Goal: Information Seeking & Learning: Compare options

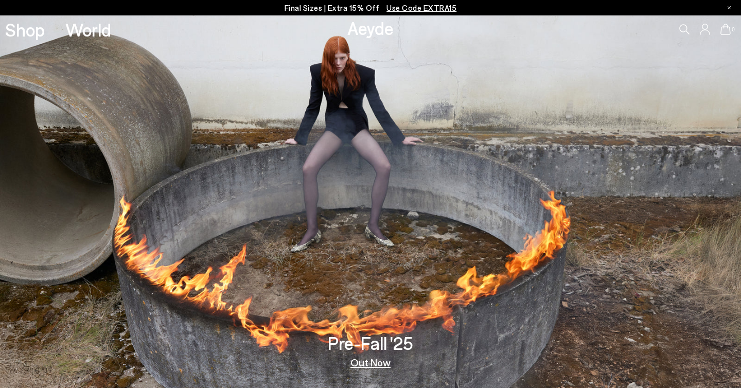
click at [25, 38] on link "Shop" at bounding box center [25, 30] width 40 height 18
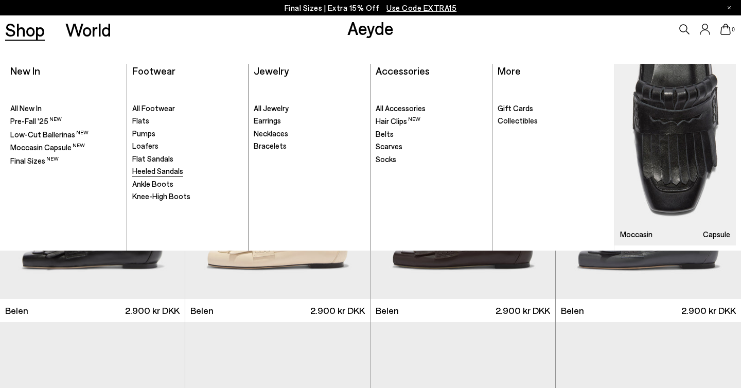
click at [156, 169] on span "Heeled Sandals" at bounding box center [157, 170] width 51 height 9
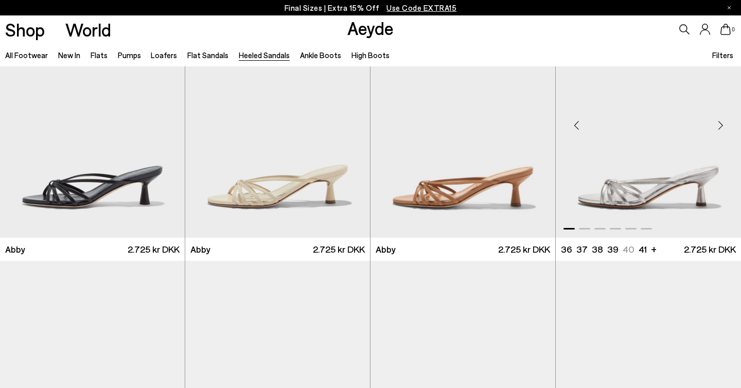
scroll to position [48, 0]
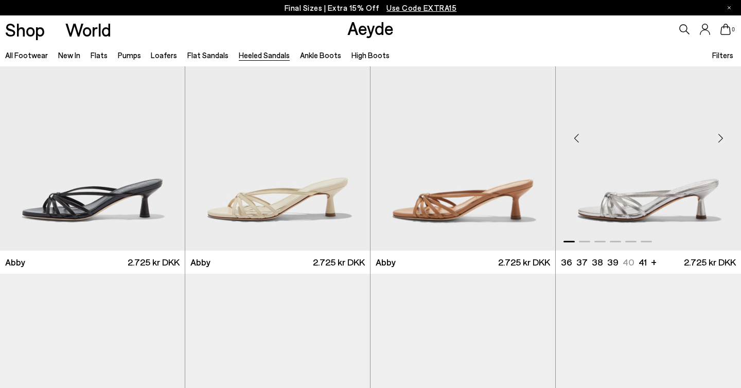
click at [723, 138] on div "Next slide" at bounding box center [720, 138] width 31 height 31
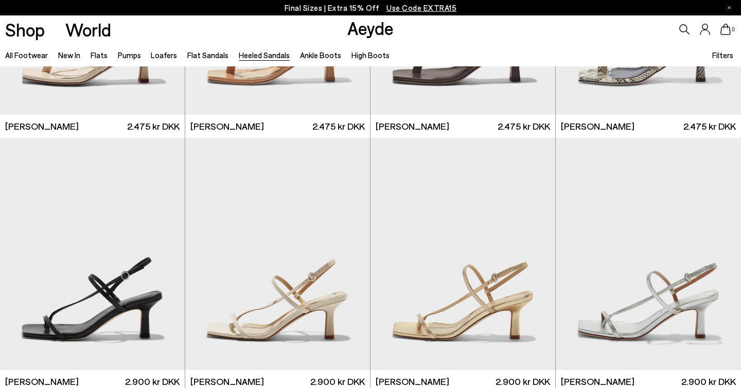
scroll to position [1033, 0]
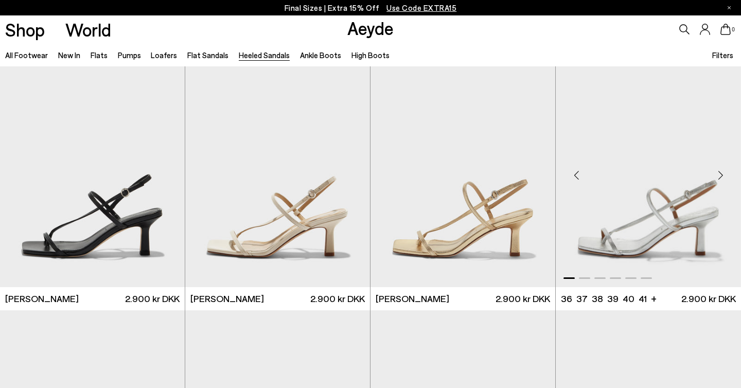
click at [719, 175] on div "Next slide" at bounding box center [720, 175] width 31 height 31
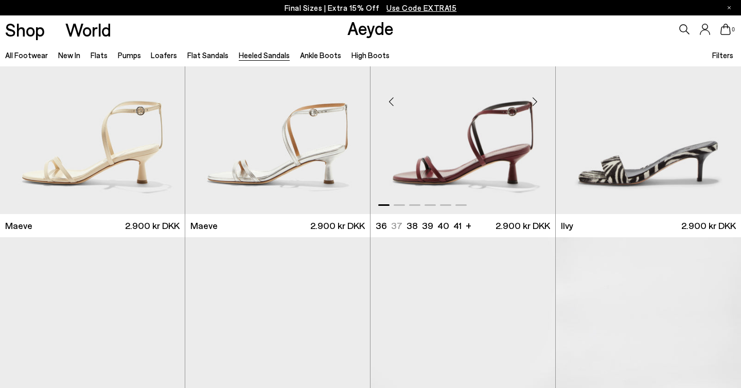
scroll to position [1307, 0]
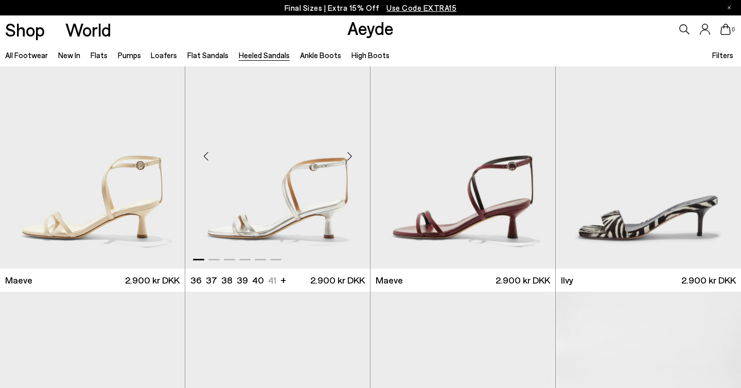
click at [351, 154] on div "Next slide" at bounding box center [349, 156] width 31 height 31
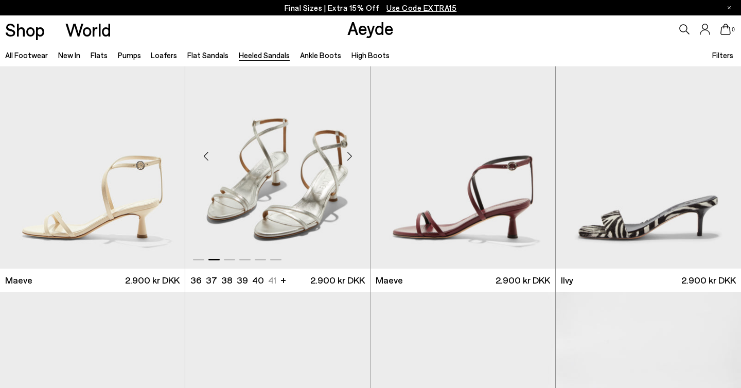
click at [351, 154] on div "Next slide" at bounding box center [349, 156] width 31 height 31
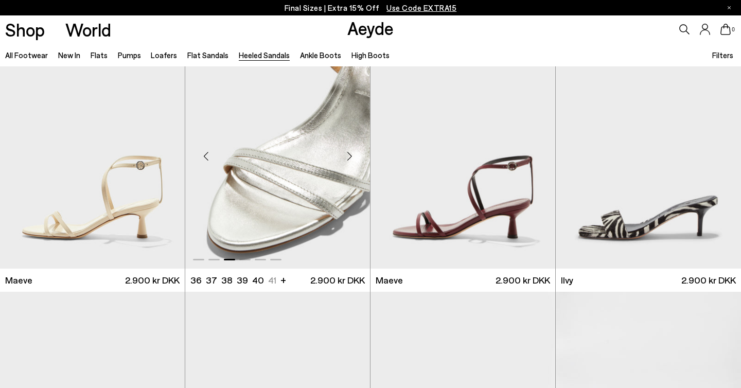
click at [351, 154] on div "Next slide" at bounding box center [349, 156] width 31 height 31
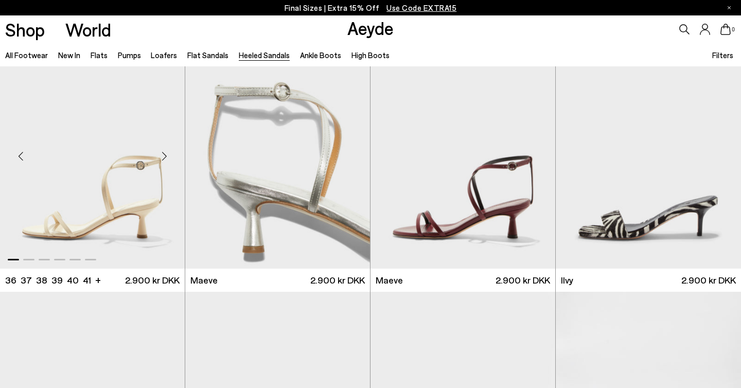
click at [160, 159] on div "Next slide" at bounding box center [164, 156] width 31 height 31
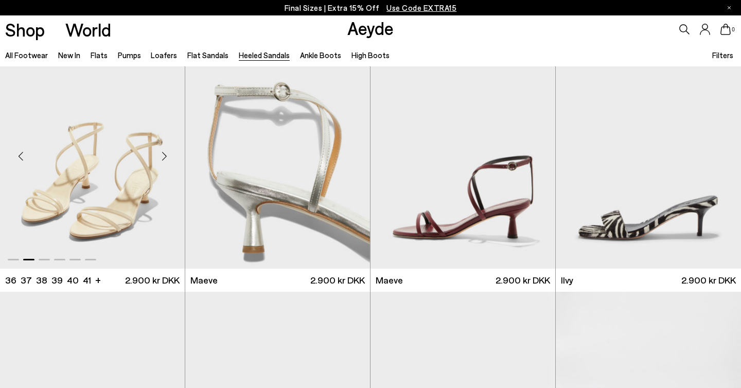
click at [160, 159] on div "Next slide" at bounding box center [164, 156] width 31 height 31
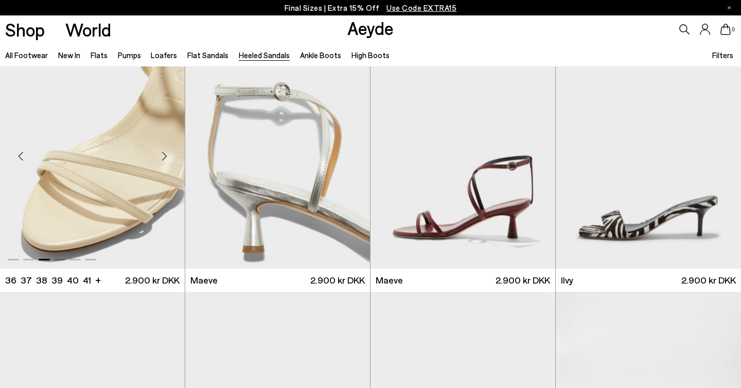
click at [160, 159] on div "Next slide" at bounding box center [164, 156] width 31 height 31
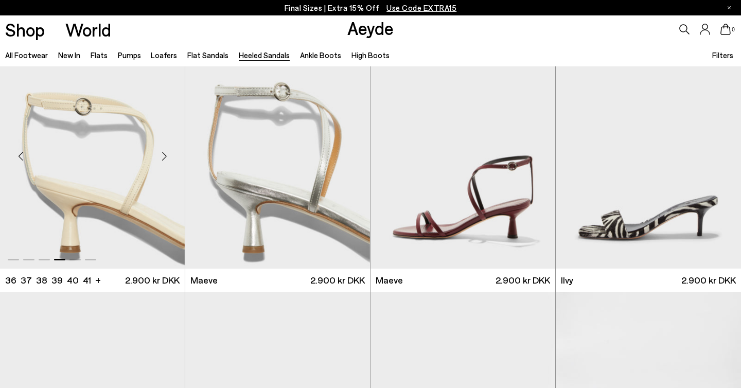
click at [160, 159] on div "Next slide" at bounding box center [164, 156] width 31 height 31
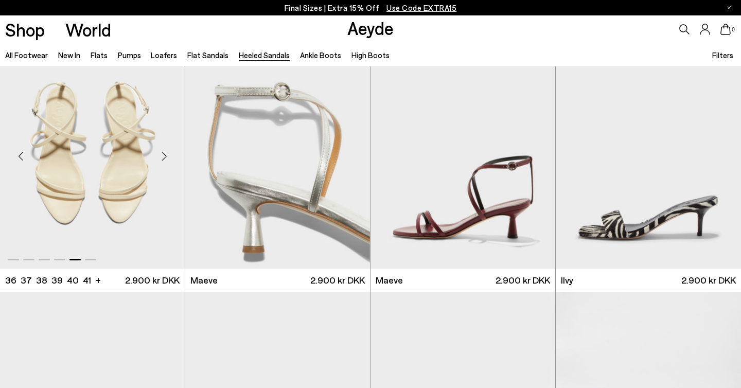
click at [160, 159] on div "Next slide" at bounding box center [164, 156] width 31 height 31
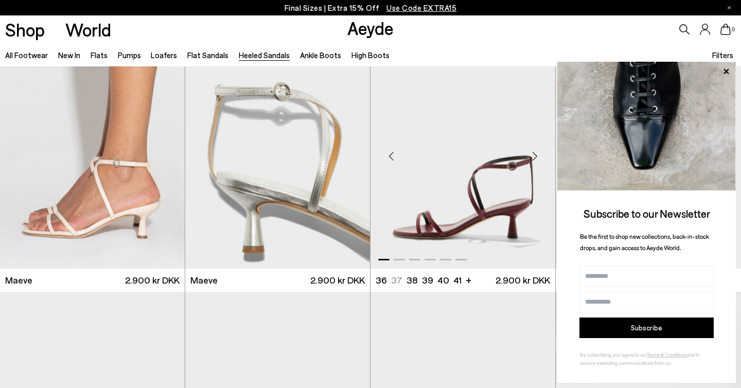
click at [532, 158] on div "Next slide" at bounding box center [534, 156] width 31 height 31
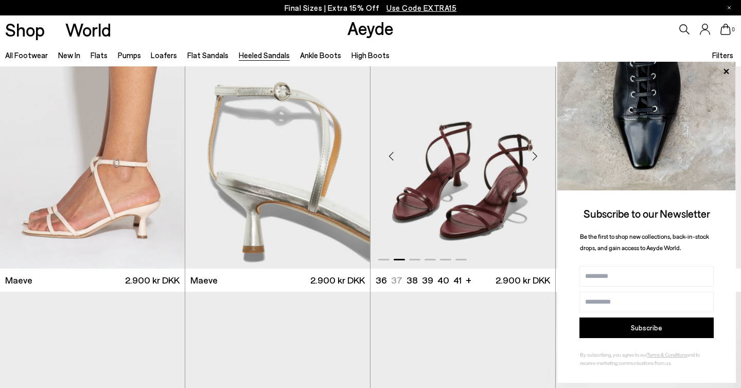
click at [532, 158] on div "Next slide" at bounding box center [534, 156] width 31 height 31
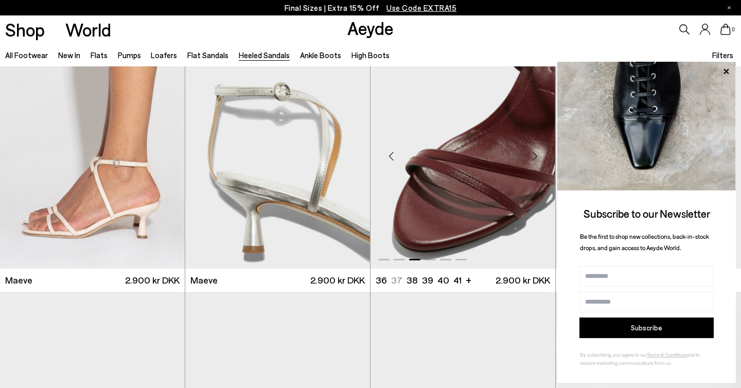
click at [532, 158] on div "Next slide" at bounding box center [534, 156] width 31 height 31
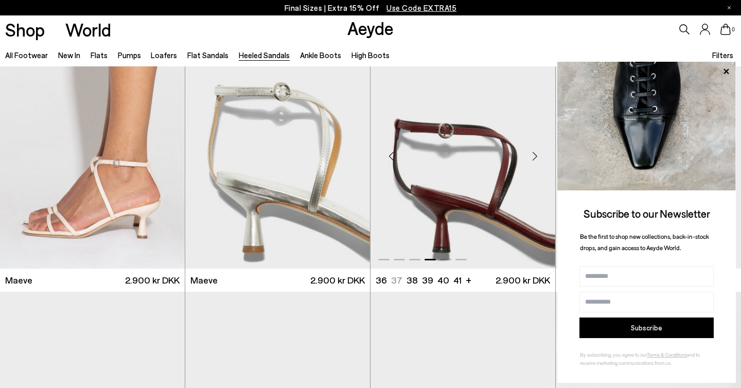
click at [532, 158] on div "Next slide" at bounding box center [534, 156] width 31 height 31
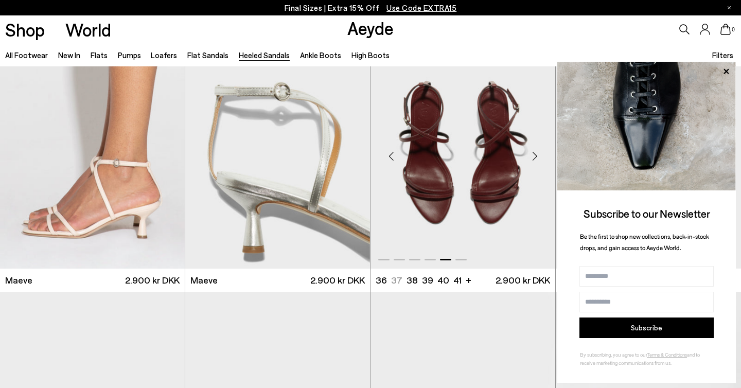
click at [532, 158] on div "Next slide" at bounding box center [534, 156] width 31 height 31
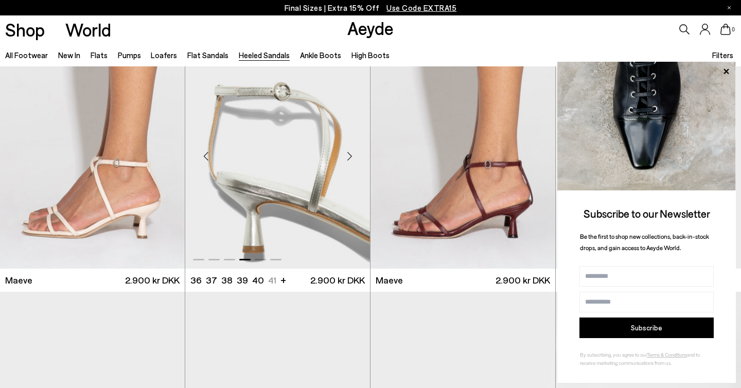
click at [348, 153] on div "Next slide" at bounding box center [349, 156] width 31 height 31
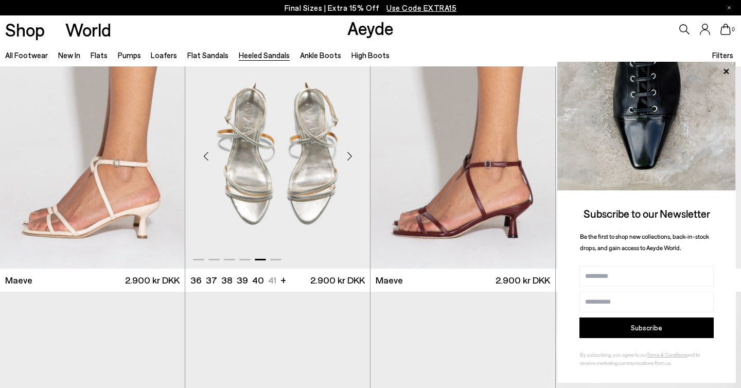
click at [348, 153] on div "Next slide" at bounding box center [349, 156] width 31 height 31
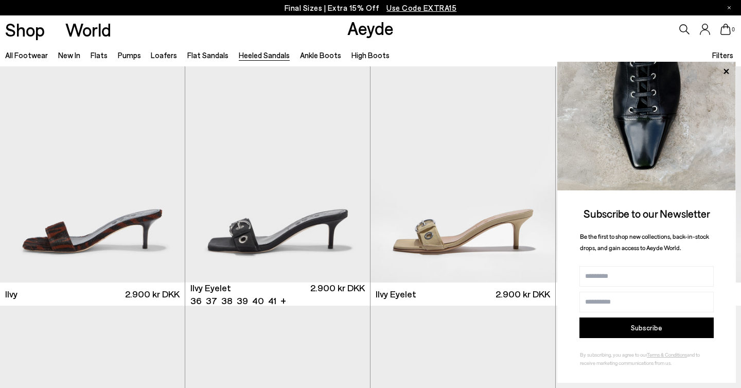
scroll to position [1552, 0]
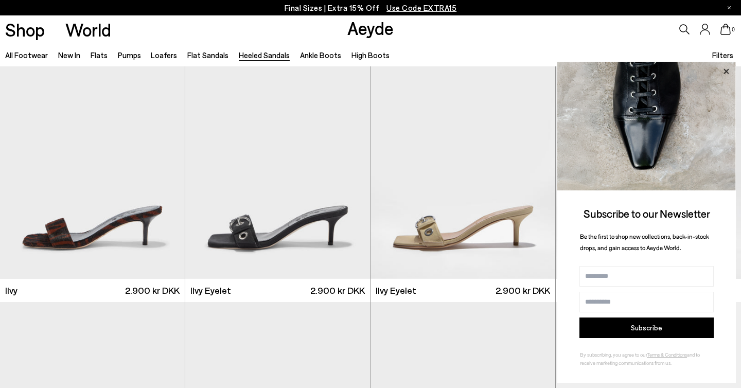
click at [728, 71] on icon at bounding box center [725, 71] width 13 height 13
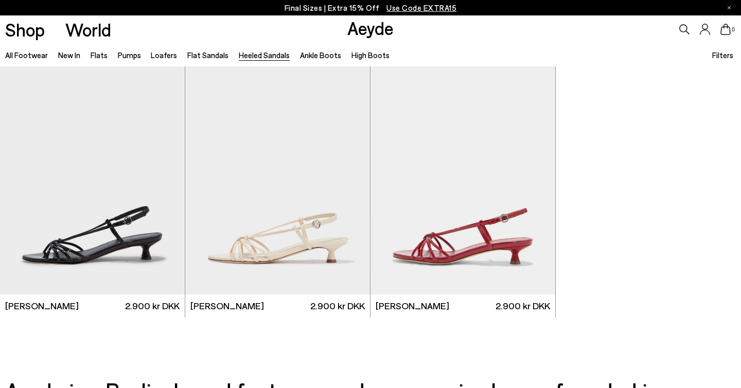
scroll to position [2360, 0]
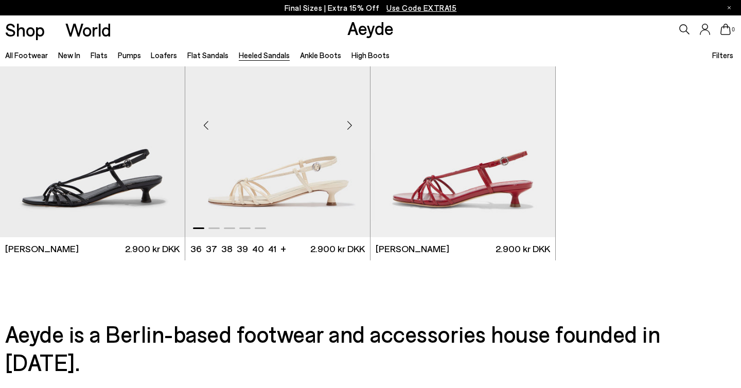
click at [350, 129] on div "Next slide" at bounding box center [349, 125] width 31 height 31
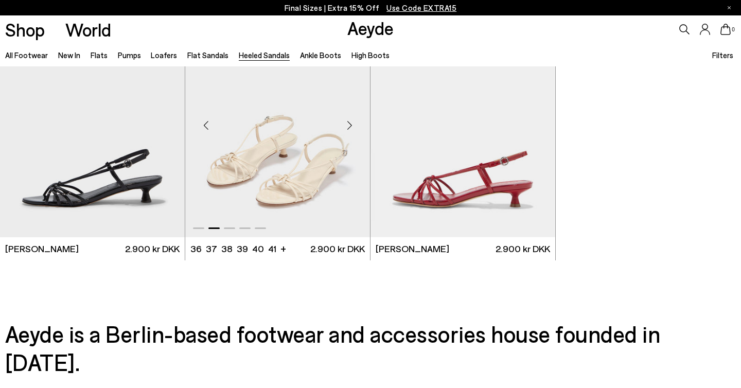
click at [350, 129] on div "Next slide" at bounding box center [349, 125] width 31 height 31
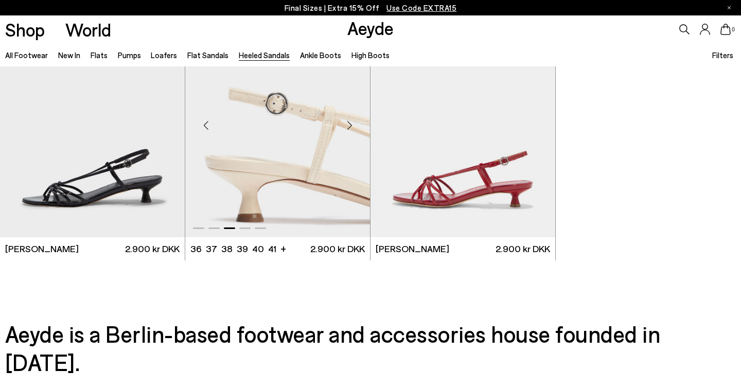
click at [350, 129] on div "Next slide" at bounding box center [349, 125] width 31 height 31
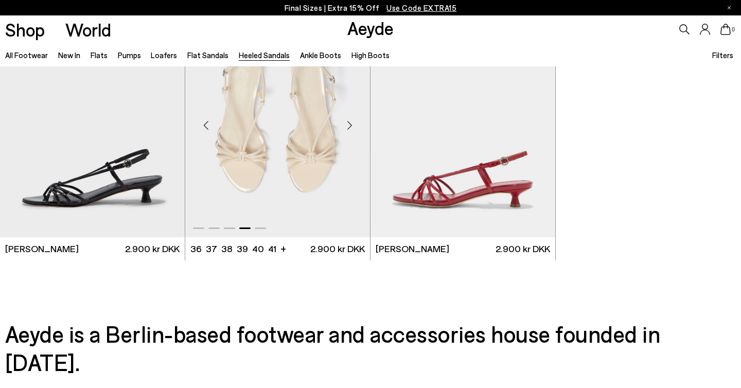
click at [350, 129] on div "Next slide" at bounding box center [349, 125] width 31 height 31
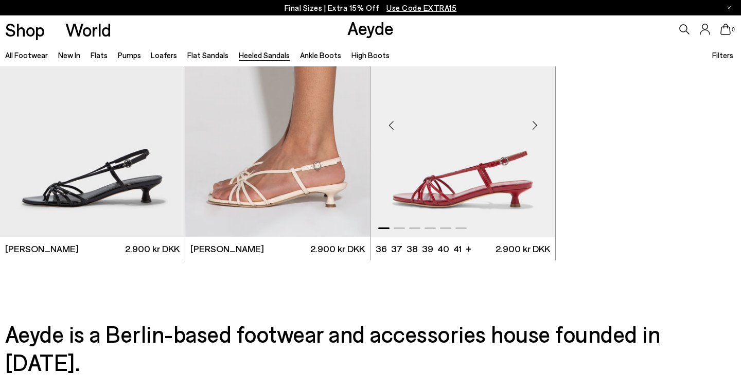
click at [536, 125] on div "Next slide" at bounding box center [534, 125] width 31 height 31
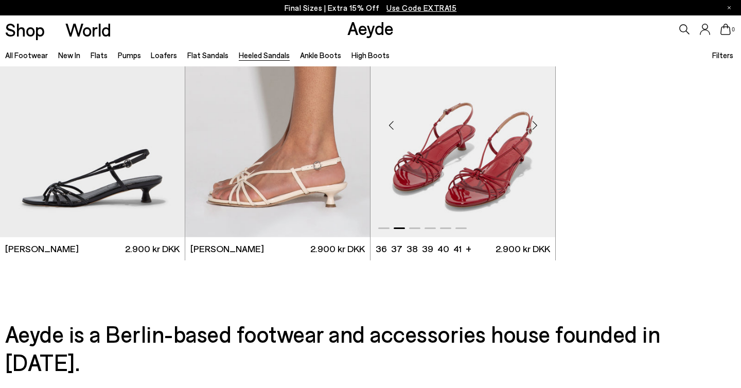
click at [536, 125] on div "Next slide" at bounding box center [534, 125] width 31 height 31
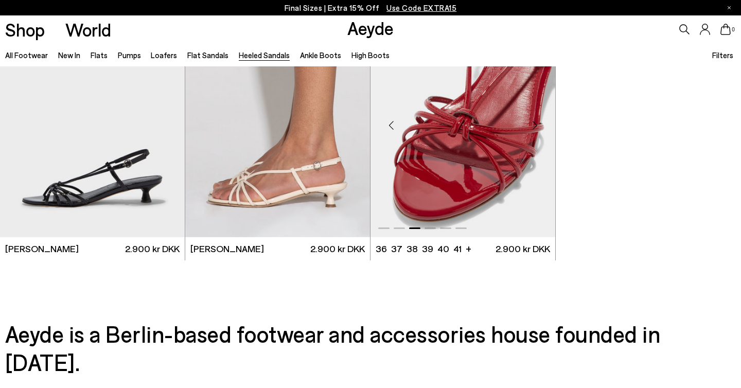
click at [536, 125] on div "Next slide" at bounding box center [534, 125] width 31 height 31
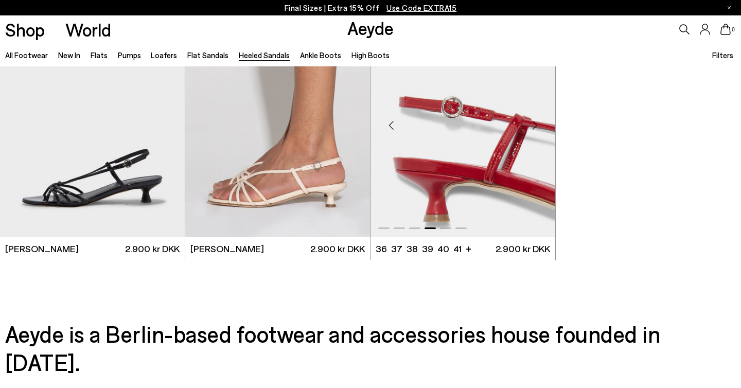
click at [536, 125] on div "Next slide" at bounding box center [534, 125] width 31 height 31
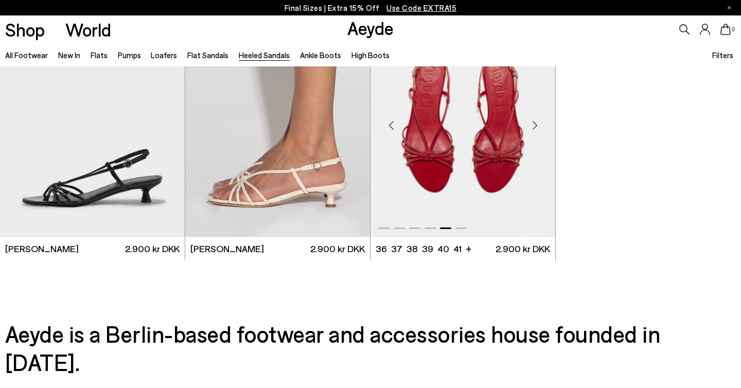
click at [536, 125] on div "Next slide" at bounding box center [534, 125] width 31 height 31
